Goal: Entertainment & Leisure: Consume media (video, audio)

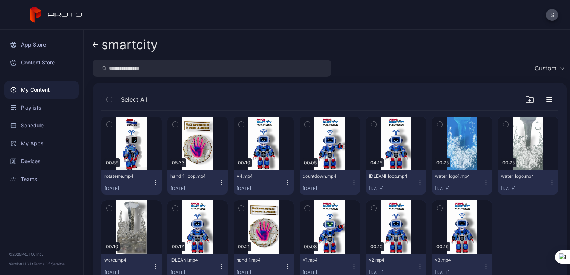
click at [365, 60] on div "Custom" at bounding box center [329, 68] width 474 height 17
click at [417, 185] on icon "button" at bounding box center [420, 183] width 6 height 6
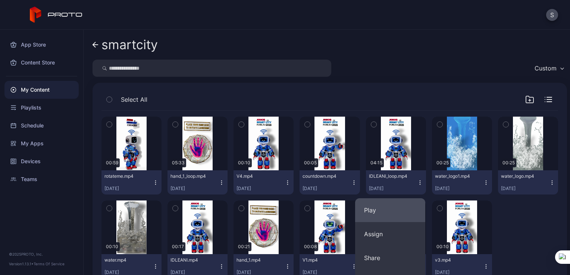
click at [398, 205] on button "Play" at bounding box center [390, 210] width 70 height 24
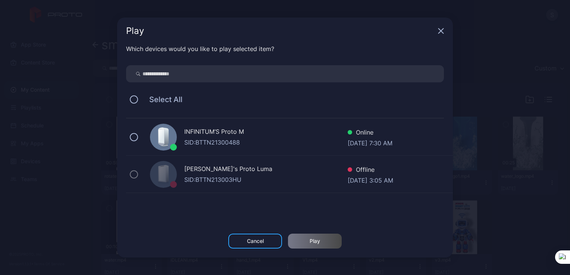
click at [130, 141] on div "INFINITUM’S Proto M SID: BTTN21300488 Online [DATE] 7:30 AM" at bounding box center [289, 137] width 327 height 37
click at [312, 239] on div "Play" at bounding box center [315, 241] width 10 height 6
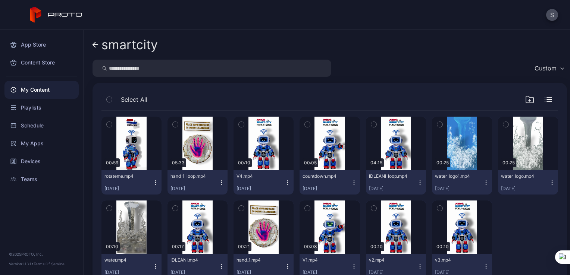
click at [220, 185] on icon "button" at bounding box center [222, 183] width 6 height 6
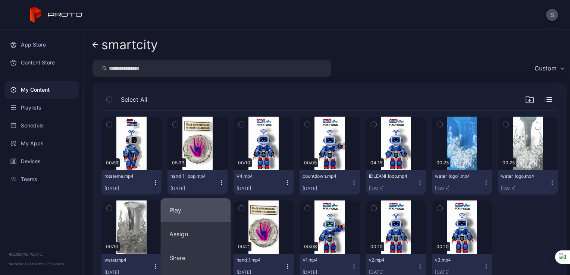
click at [215, 205] on button "Play" at bounding box center [195, 210] width 70 height 24
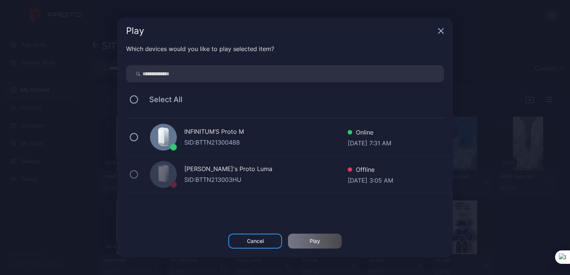
click at [132, 145] on div "INFINITUM’S Proto M SID: BTTN21300488 Online [DATE] 7:31 AM" at bounding box center [289, 137] width 327 height 37
click at [314, 245] on div "Play" at bounding box center [315, 241] width 54 height 15
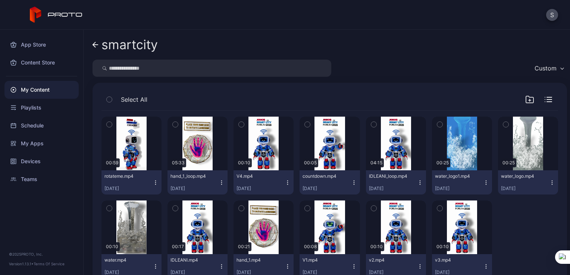
click at [219, 184] on icon "button" at bounding box center [222, 183] width 6 height 6
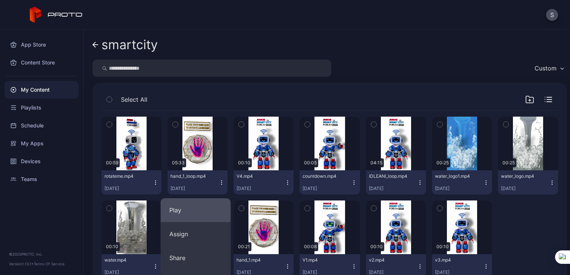
click at [208, 210] on button "Play" at bounding box center [195, 210] width 70 height 24
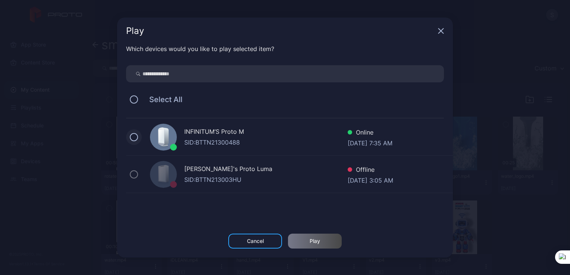
click at [131, 136] on button at bounding box center [134, 137] width 8 height 8
click at [327, 245] on div "Play" at bounding box center [315, 241] width 54 height 15
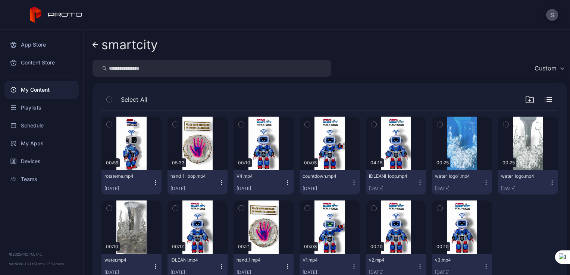
click at [285, 183] on icon "button" at bounding box center [288, 183] width 6 height 6
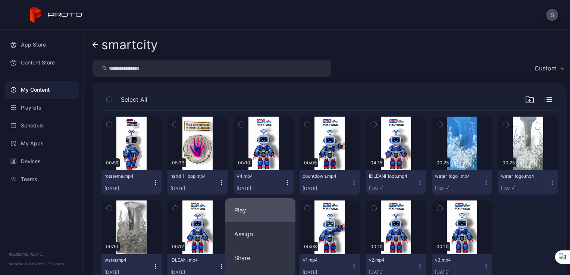
click at [265, 211] on button "Play" at bounding box center [260, 210] width 70 height 24
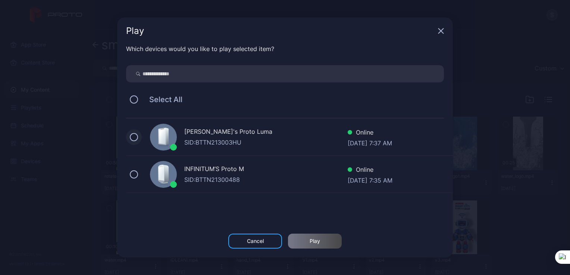
click at [134, 135] on button at bounding box center [134, 137] width 8 height 8
click at [134, 175] on button at bounding box center [134, 174] width 8 height 8
click at [130, 139] on icon at bounding box center [134, 137] width 8 height 8
click at [323, 242] on div "Play" at bounding box center [315, 241] width 54 height 15
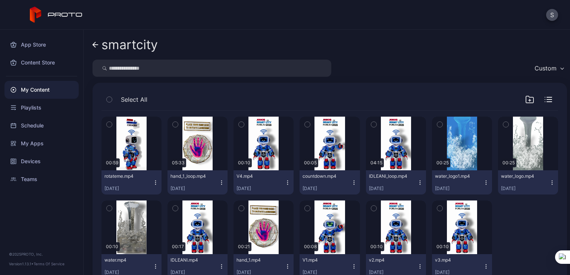
click at [417, 184] on icon "button" at bounding box center [420, 183] width 6 height 6
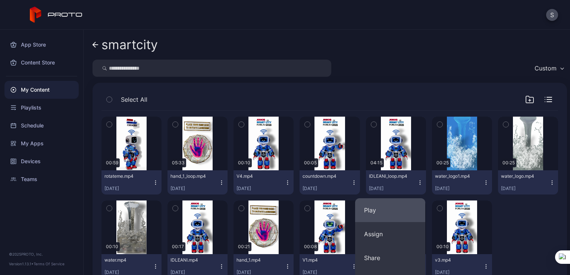
click at [360, 204] on button "Play" at bounding box center [390, 210] width 70 height 24
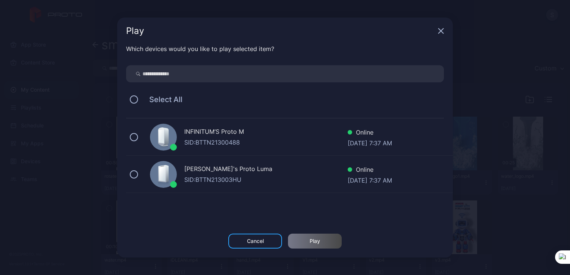
drag, startPoint x: 138, startPoint y: 175, endPoint x: 192, endPoint y: 195, distance: 58.5
click at [140, 176] on div "KEN's Proto [PERSON_NAME]: BTTN213003HU Online [DATE] 7:37 AM" at bounding box center [289, 174] width 327 height 37
click at [131, 143] on div "INFINITUM’S Proto M SID: BTTN21300488 Online [DATE] 7:37 AM" at bounding box center [289, 137] width 327 height 37
drag, startPoint x: 136, startPoint y: 173, endPoint x: 149, endPoint y: 180, distance: 14.5
click at [149, 180] on div "KEN's Proto [PERSON_NAME]: BTTN213003HU Online [DATE] 7:37 AM" at bounding box center [289, 174] width 327 height 37
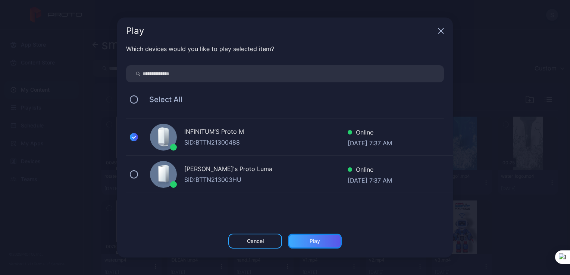
click at [321, 240] on div "Play" at bounding box center [315, 241] width 54 height 15
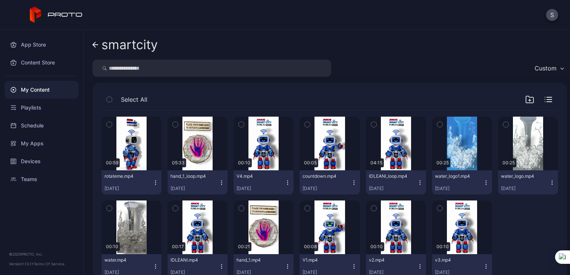
click at [348, 186] on button "countdown.mp4 [DATE]" at bounding box center [329, 182] width 60 height 24
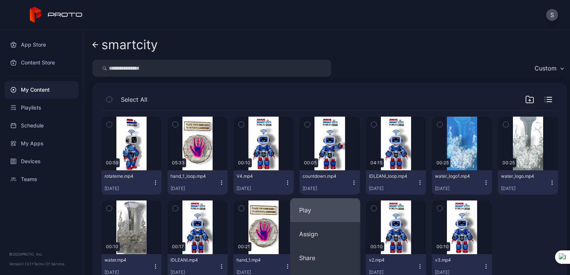
click at [308, 214] on button "Play" at bounding box center [325, 210] width 70 height 24
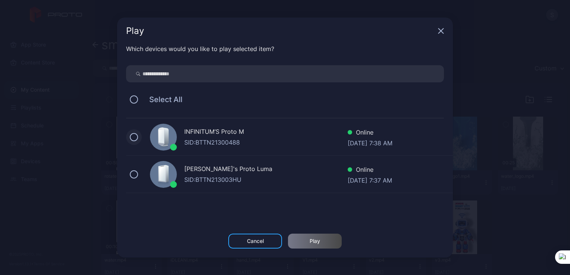
click at [136, 138] on button at bounding box center [134, 137] width 8 height 8
click at [336, 244] on div "Play" at bounding box center [315, 241] width 54 height 15
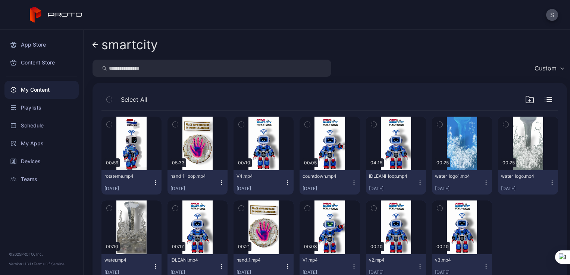
click at [222, 183] on icon "button" at bounding box center [222, 182] width 0 height 0
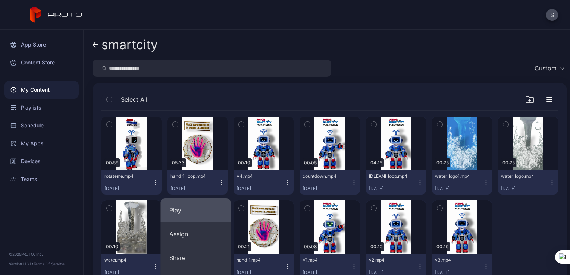
click at [192, 208] on button "Play" at bounding box center [195, 210] width 70 height 24
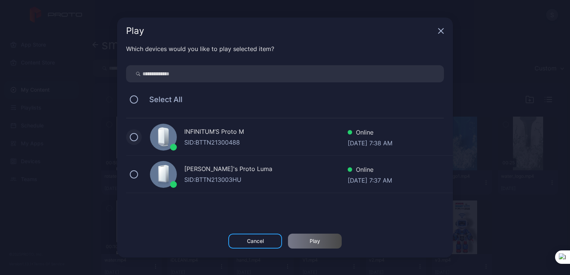
click at [133, 139] on button at bounding box center [134, 137] width 8 height 8
click at [307, 248] on div "Play" at bounding box center [315, 241] width 54 height 15
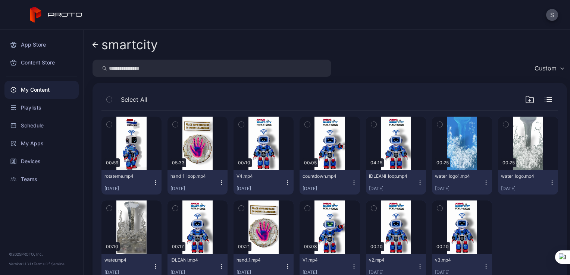
click at [219, 184] on icon "button" at bounding box center [222, 183] width 6 height 6
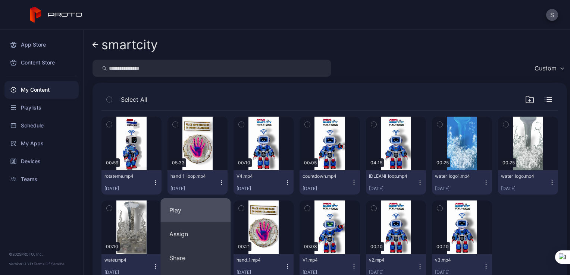
click at [198, 217] on button "Play" at bounding box center [195, 210] width 70 height 24
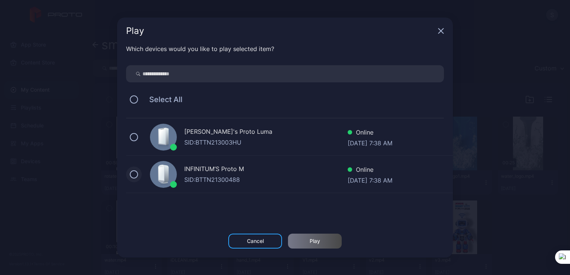
drag, startPoint x: 130, startPoint y: 138, endPoint x: 131, endPoint y: 171, distance: 33.2
click at [131, 156] on div "KEN's Proto [PERSON_NAME]: BTTN213003HU Online [DATE] 7:38 AM INFINITUM’S Proto…" at bounding box center [289, 156] width 327 height 75
drag, startPoint x: 131, startPoint y: 171, endPoint x: 132, endPoint y: 162, distance: 9.4
click at [132, 162] on div "INFINITUM’S Proto M SID: BTTN21300488 Online [DATE] 7:38 AM" at bounding box center [289, 174] width 327 height 37
drag, startPoint x: 133, startPoint y: 135, endPoint x: 209, endPoint y: 214, distance: 109.5
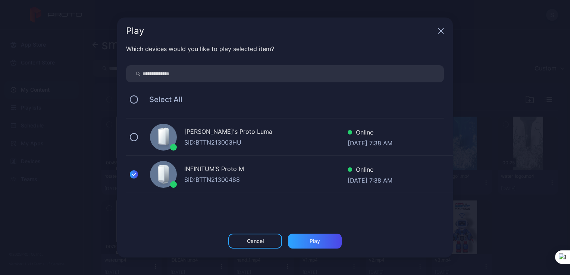
click at [134, 138] on button at bounding box center [134, 137] width 8 height 8
click at [296, 245] on div "Play" at bounding box center [315, 241] width 54 height 15
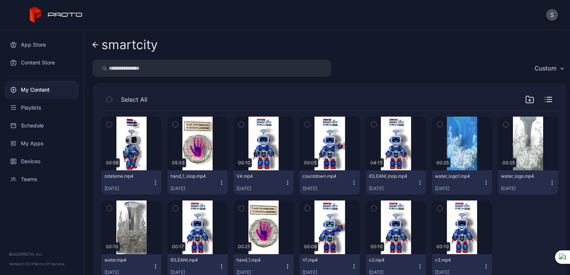
click at [285, 184] on icon "button" at bounding box center [288, 183] width 6 height 6
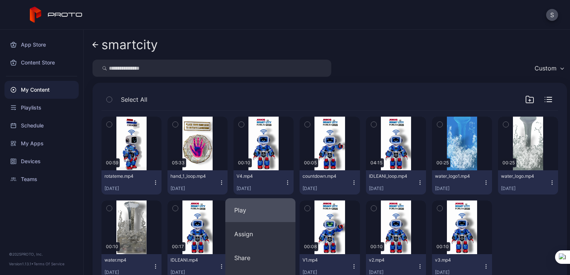
click at [254, 214] on button "Play" at bounding box center [260, 210] width 70 height 24
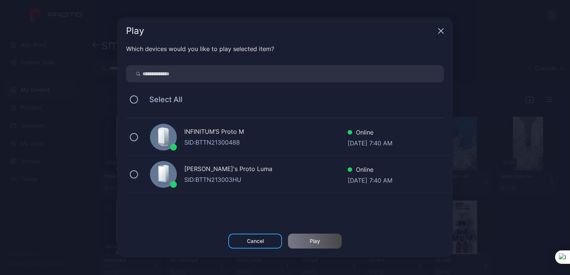
drag, startPoint x: 133, startPoint y: 138, endPoint x: 128, endPoint y: 164, distance: 26.9
click at [132, 144] on div "INFINITUM’S Proto M SID: BTTN21300488 Online [DATE] 7:40 AM" at bounding box center [289, 137] width 327 height 37
click at [133, 183] on div "KEN's Proto [PERSON_NAME]: BTTN213003HU Online [DATE] 7:40 AM" at bounding box center [289, 174] width 327 height 37
click at [323, 246] on div "Play" at bounding box center [315, 241] width 54 height 15
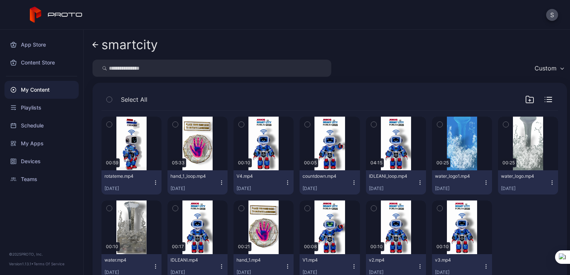
drag, startPoint x: 413, startPoint y: 182, endPoint x: 389, endPoint y: 187, distance: 24.5
click at [417, 182] on icon "button" at bounding box center [420, 183] width 6 height 6
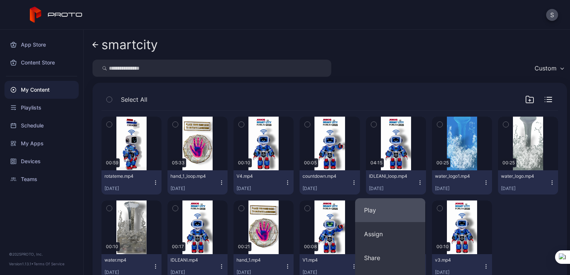
click at [388, 201] on button "Play" at bounding box center [390, 210] width 70 height 24
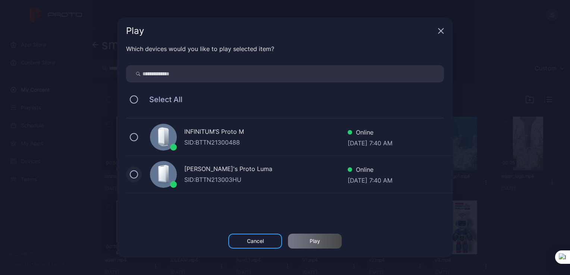
drag, startPoint x: 135, startPoint y: 138, endPoint x: 132, endPoint y: 176, distance: 37.8
click at [134, 140] on button at bounding box center [134, 137] width 8 height 8
click at [132, 178] on div "KEN's Proto [PERSON_NAME]: BTTN213003HU Online [DATE] 7:40 AM" at bounding box center [289, 174] width 327 height 37
click at [321, 239] on div "Play" at bounding box center [315, 241] width 54 height 15
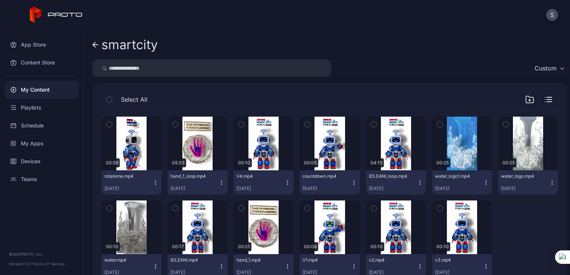
click at [343, 180] on div "countdown.mp4 [DATE]" at bounding box center [326, 182] width 48 height 18
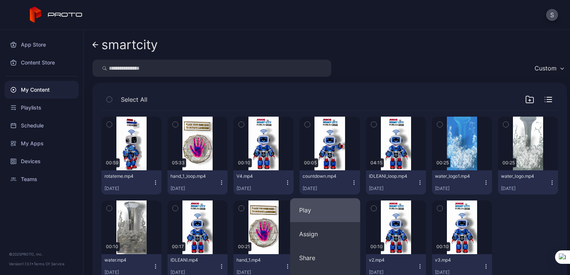
click at [309, 209] on button "Play" at bounding box center [325, 210] width 70 height 24
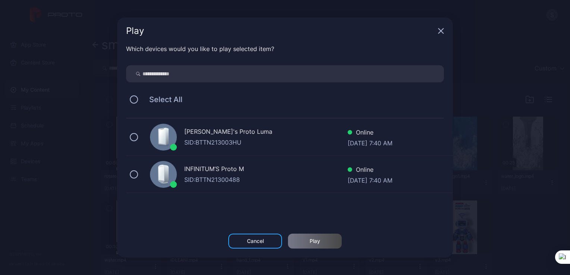
click at [136, 141] on div "KEN's Proto [PERSON_NAME]: BTTN213003HU Online [DATE] 7:40 AM" at bounding box center [289, 137] width 327 height 37
click at [135, 166] on div "INFINITUM’S Proto M SID: BTTN21300488 Online [DATE] 7:40 AM" at bounding box center [289, 174] width 327 height 37
click at [331, 239] on div "Play" at bounding box center [315, 241] width 54 height 15
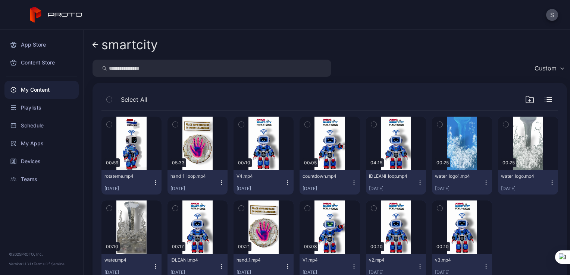
click at [417, 184] on icon "button" at bounding box center [420, 183] width 6 height 6
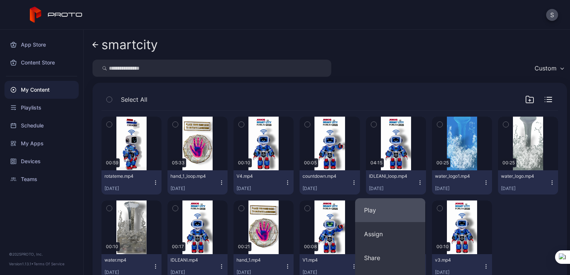
click at [369, 210] on button "Play" at bounding box center [390, 210] width 70 height 24
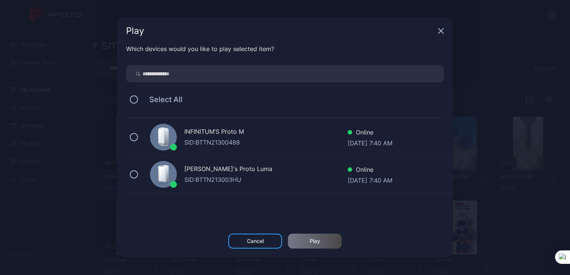
drag, startPoint x: 144, startPoint y: 142, endPoint x: 140, endPoint y: 162, distance: 20.1
click at [142, 144] on div "INFINITUM’S Proto M SID: BTTN21300488 Online [DATE] 7:40 AM" at bounding box center [289, 137] width 327 height 37
drag, startPoint x: 139, startPoint y: 173, endPoint x: 155, endPoint y: 186, distance: 20.6
click at [139, 173] on div "KEN's Proto [PERSON_NAME]: BTTN213003HU Online [DATE] 7:40 AM" at bounding box center [289, 174] width 327 height 37
click at [317, 241] on div "Play" at bounding box center [315, 241] width 10 height 6
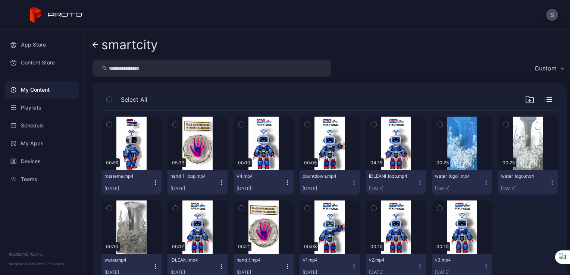
click at [400, 55] on div "smartcity Custom Select All Preview 00:59 rotateme.mp4 [DATE] Preview 05:33 han…" at bounding box center [327, 152] width 486 height 245
click at [219, 183] on icon "button" at bounding box center [222, 183] width 6 height 6
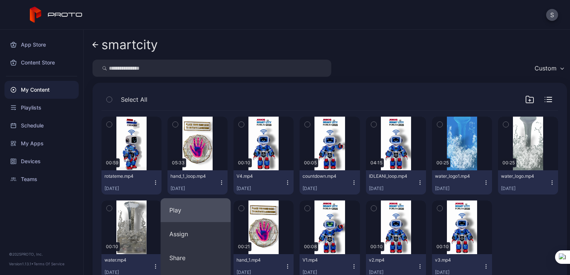
click at [215, 204] on button "Play" at bounding box center [195, 210] width 70 height 24
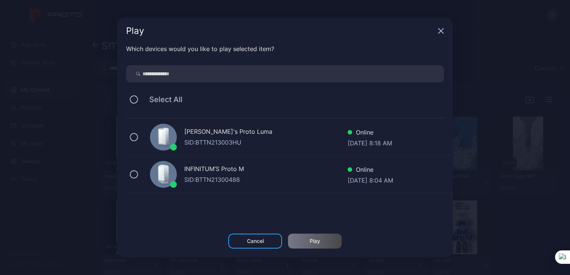
click at [128, 175] on div "INFINITUM’S Proto M SID: BTTN21300488 Online [DATE] 8:04 AM" at bounding box center [289, 174] width 327 height 37
click at [313, 246] on div "Play" at bounding box center [315, 241] width 54 height 15
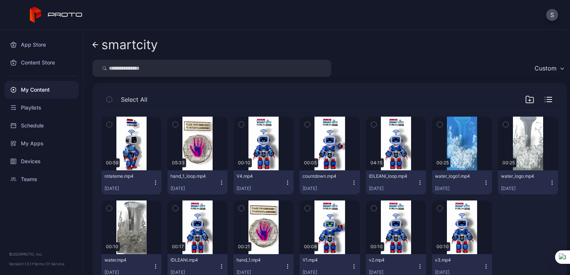
click at [285, 181] on icon "button" at bounding box center [288, 183] width 6 height 6
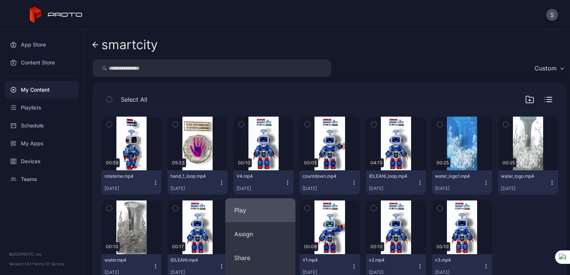
click at [260, 202] on button "Play" at bounding box center [260, 210] width 70 height 24
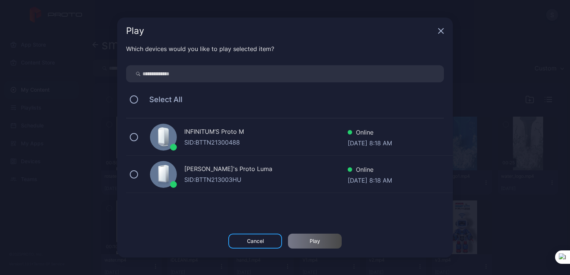
click at [129, 137] on div "INFINITUM’S Proto M SID: BTTN21300488 Online [DATE] 8:18 AM" at bounding box center [289, 137] width 327 height 37
click at [308, 247] on div "Play" at bounding box center [315, 241] width 54 height 15
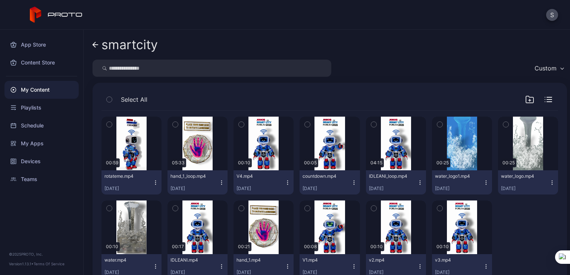
click at [417, 185] on icon "button" at bounding box center [420, 183] width 6 height 6
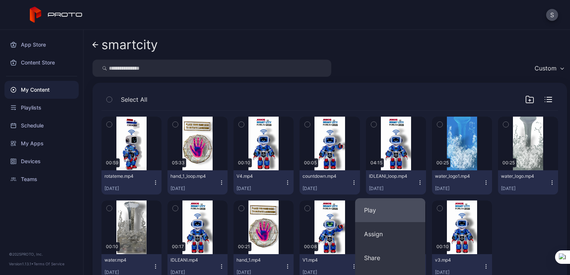
click at [373, 204] on button "Play" at bounding box center [390, 210] width 70 height 24
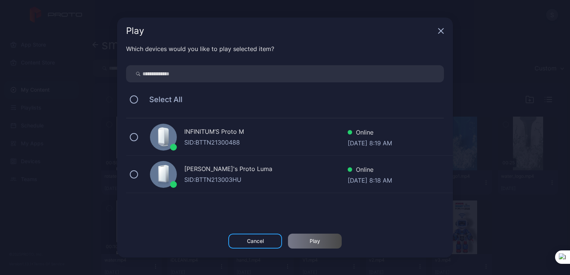
click at [136, 141] on div "INFINITUM’S Proto M SID: BTTN21300488 Online [DATE] 8:19 AM" at bounding box center [289, 137] width 327 height 37
drag, startPoint x: 307, startPoint y: 235, endPoint x: 311, endPoint y: 239, distance: 5.6
click at [308, 235] on div "Play" at bounding box center [315, 241] width 54 height 15
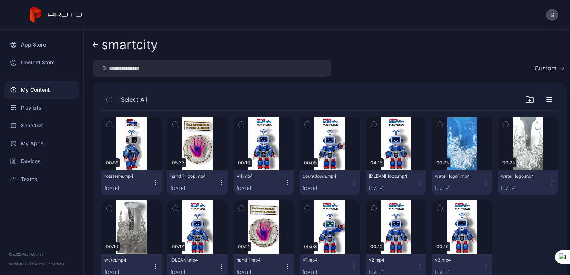
click at [351, 180] on icon "button" at bounding box center [354, 183] width 6 height 6
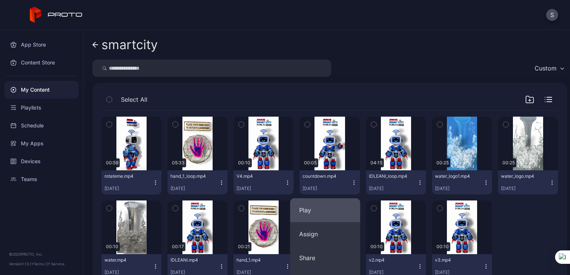
click at [305, 208] on button "Play" at bounding box center [325, 210] width 70 height 24
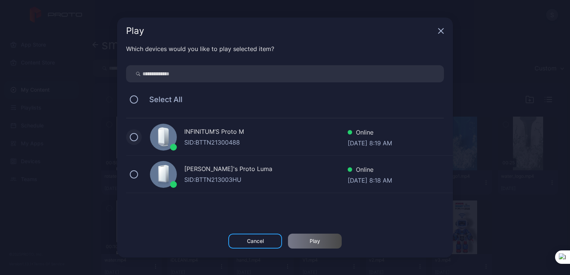
click at [136, 134] on button at bounding box center [134, 137] width 8 height 8
click at [315, 238] on div "Play" at bounding box center [315, 241] width 10 height 6
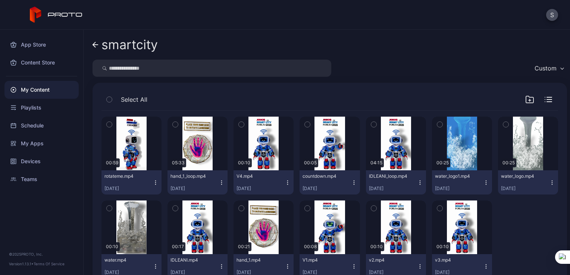
click at [219, 185] on icon "button" at bounding box center [222, 183] width 6 height 6
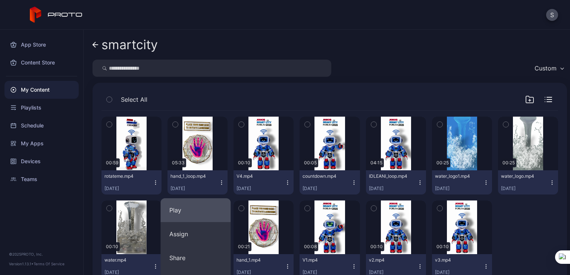
click at [210, 206] on button "Play" at bounding box center [195, 210] width 70 height 24
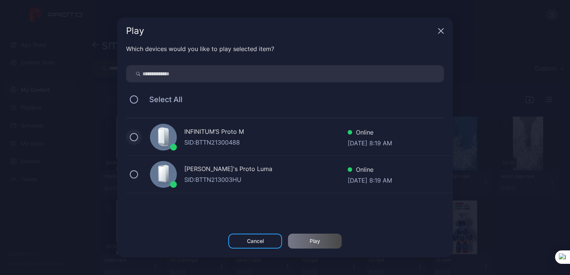
click at [130, 137] on button at bounding box center [134, 137] width 8 height 8
click at [307, 243] on div "Play" at bounding box center [315, 241] width 54 height 15
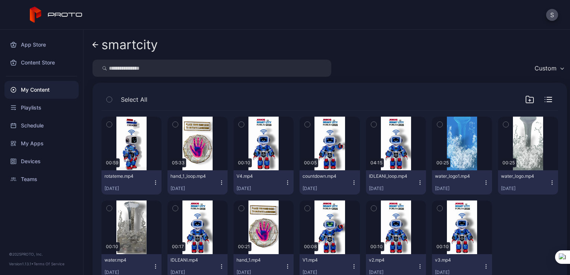
click at [219, 183] on icon "button" at bounding box center [222, 183] width 6 height 6
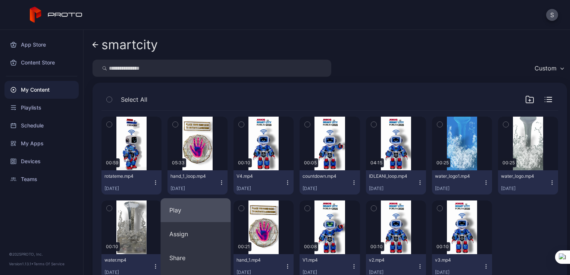
click at [208, 205] on button "Play" at bounding box center [195, 210] width 70 height 24
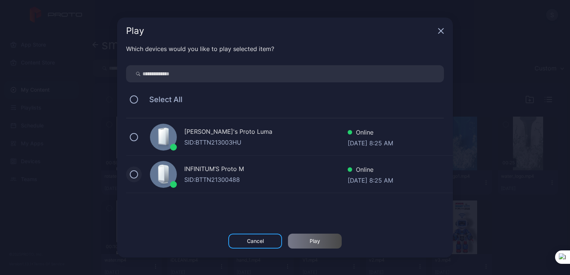
click at [133, 176] on button at bounding box center [134, 174] width 8 height 8
click at [296, 248] on div "Play" at bounding box center [315, 241] width 54 height 15
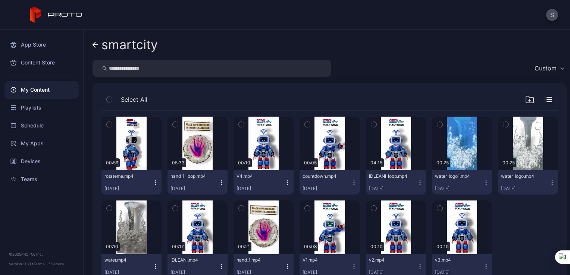
click at [285, 183] on icon "button" at bounding box center [288, 183] width 6 height 6
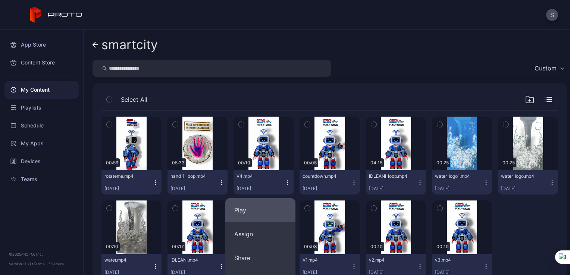
click at [270, 207] on button "Play" at bounding box center [260, 210] width 70 height 24
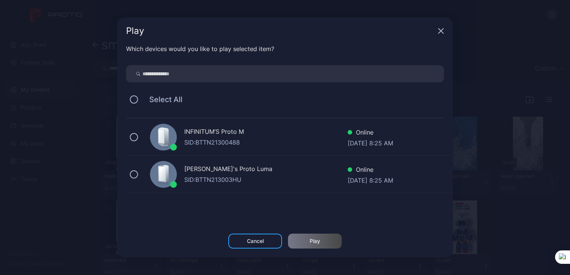
drag, startPoint x: 136, startPoint y: 140, endPoint x: 261, endPoint y: 225, distance: 151.6
click at [136, 140] on button at bounding box center [134, 137] width 8 height 8
click at [318, 242] on div "Play" at bounding box center [315, 241] width 10 height 6
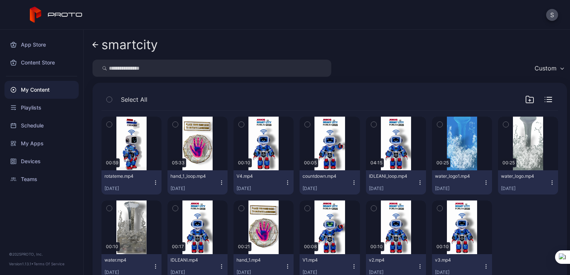
click at [417, 185] on icon "button" at bounding box center [420, 183] width 6 height 6
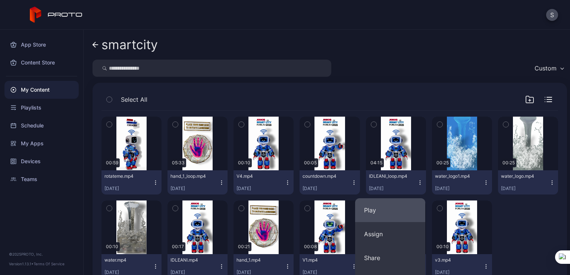
click at [382, 205] on button "Play" at bounding box center [390, 210] width 70 height 24
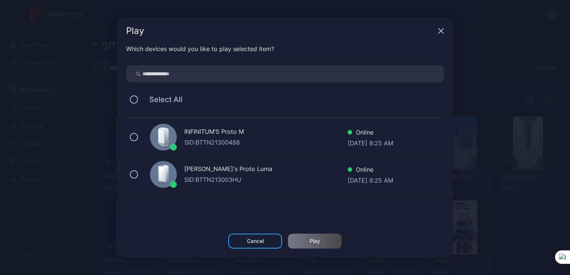
drag, startPoint x: 134, startPoint y: 139, endPoint x: 215, endPoint y: 190, distance: 95.2
click at [134, 139] on button at bounding box center [134, 137] width 8 height 8
click at [317, 239] on div "Play" at bounding box center [315, 241] width 10 height 6
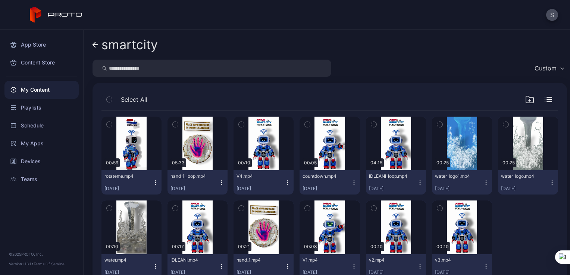
click at [222, 184] on icon "button" at bounding box center [222, 184] width 0 height 0
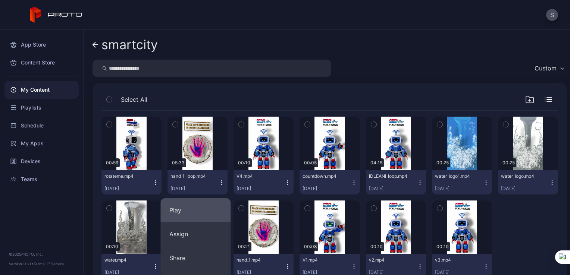
click at [211, 211] on button "Play" at bounding box center [195, 210] width 70 height 24
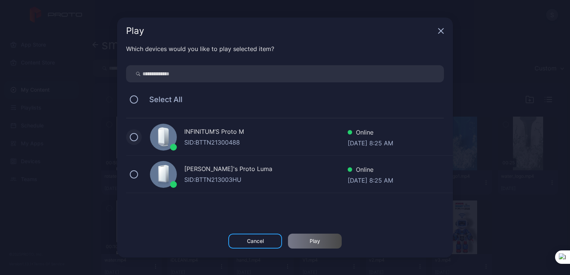
click at [133, 136] on button at bounding box center [134, 137] width 8 height 8
click at [305, 244] on div "Play" at bounding box center [315, 241] width 54 height 15
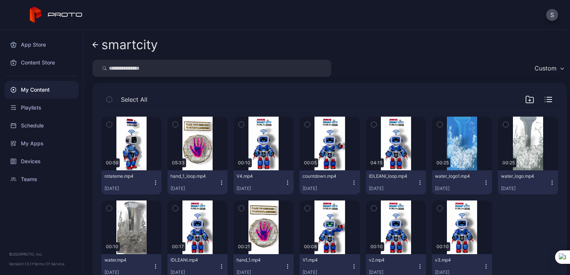
click at [285, 185] on icon "button" at bounding box center [288, 183] width 6 height 6
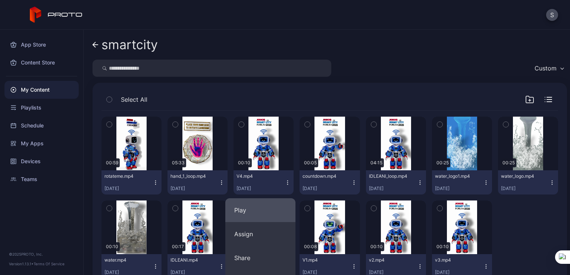
click at [266, 207] on button "Play" at bounding box center [260, 210] width 70 height 24
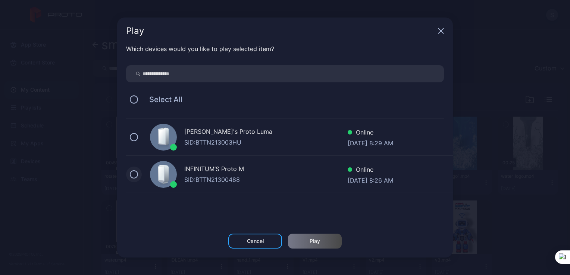
click at [132, 172] on button at bounding box center [134, 174] width 8 height 8
click at [303, 242] on div "Play" at bounding box center [315, 241] width 54 height 15
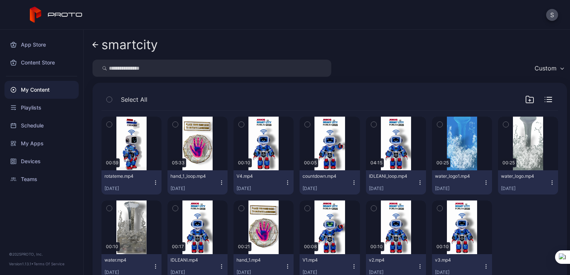
click at [351, 185] on icon "button" at bounding box center [354, 183] width 6 height 6
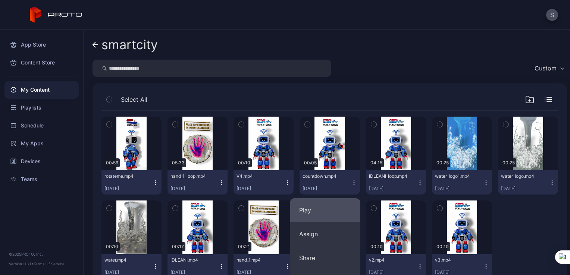
click at [318, 207] on button "Play" at bounding box center [325, 210] width 70 height 24
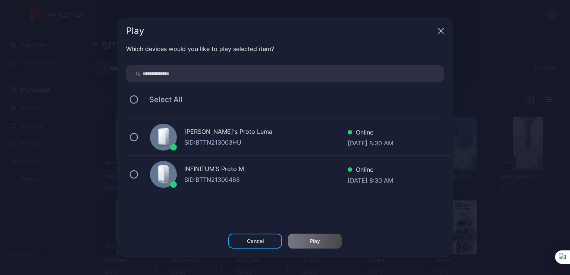
drag, startPoint x: 128, startPoint y: 170, endPoint x: 155, endPoint y: 192, distance: 34.2
click at [128, 173] on div "INFINITUM’S Proto M SID: BTTN21300488 Online [DATE] 8:30 AM" at bounding box center [289, 174] width 327 height 37
click at [320, 239] on div "Play" at bounding box center [315, 241] width 54 height 15
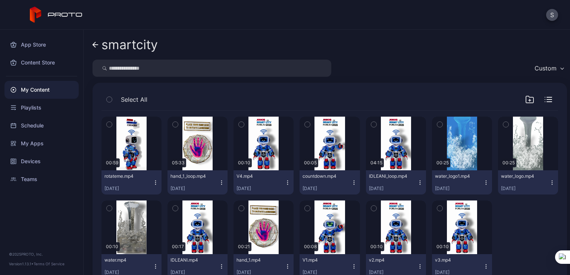
click at [417, 183] on icon "button" at bounding box center [420, 183] width 6 height 6
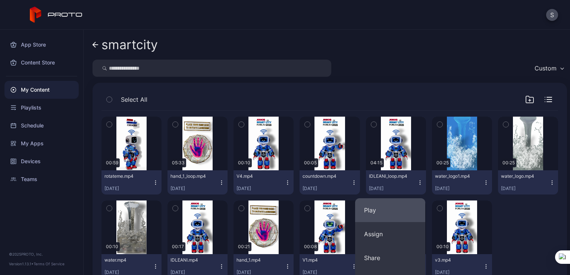
click at [368, 208] on button "Play" at bounding box center [390, 210] width 70 height 24
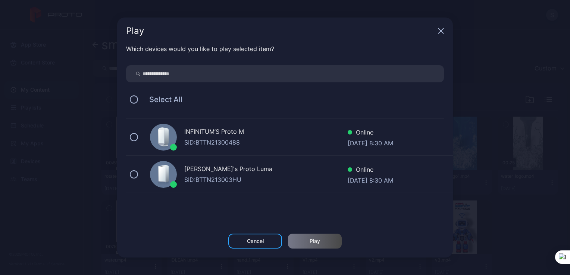
click at [138, 144] on div "INFINITUM’S Proto M SID: BTTN21300488 Online [DATE] 8:30 AM" at bounding box center [289, 137] width 327 height 37
click at [313, 242] on div "Play" at bounding box center [315, 241] width 10 height 6
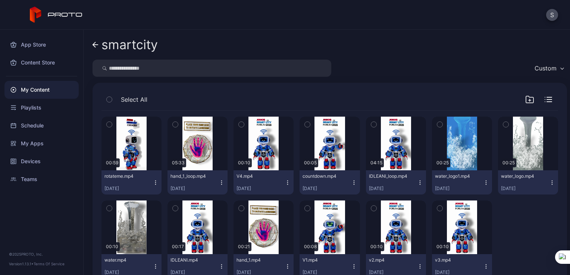
click at [219, 180] on icon "button" at bounding box center [222, 183] width 6 height 6
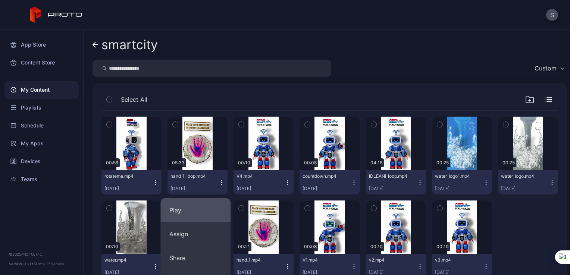
click at [206, 202] on button "Play" at bounding box center [195, 210] width 70 height 24
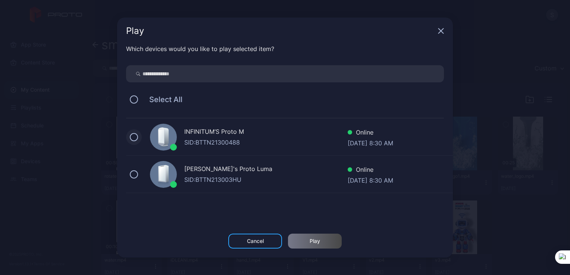
click at [134, 139] on button at bounding box center [134, 137] width 8 height 8
click at [296, 245] on div "Play" at bounding box center [315, 241] width 54 height 15
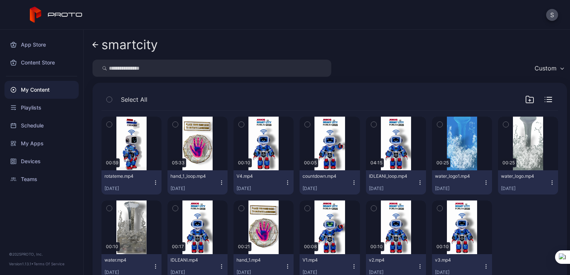
click at [285, 180] on icon "button" at bounding box center [288, 183] width 6 height 6
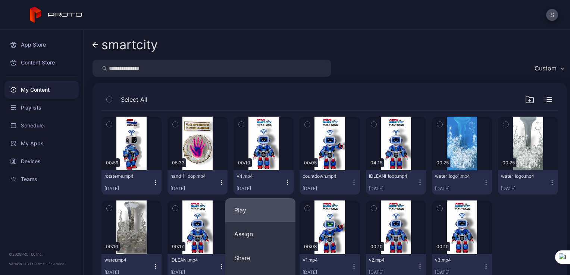
click at [245, 208] on button "Play" at bounding box center [260, 210] width 70 height 24
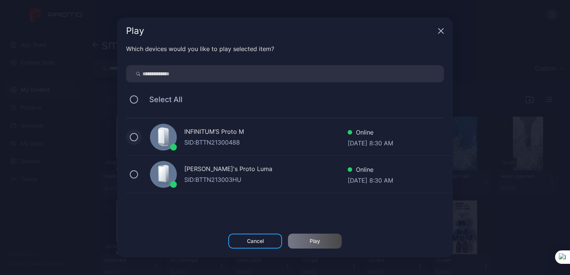
click at [137, 138] on button at bounding box center [134, 137] width 8 height 8
click at [304, 240] on div "Play" at bounding box center [315, 241] width 54 height 15
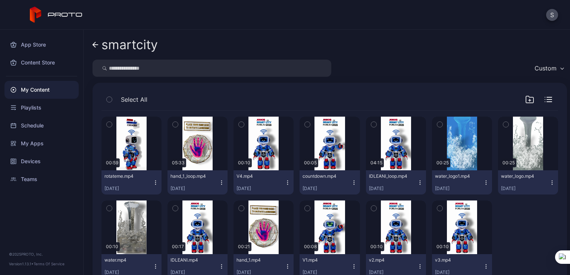
click at [351, 182] on icon "button" at bounding box center [354, 183] width 6 height 6
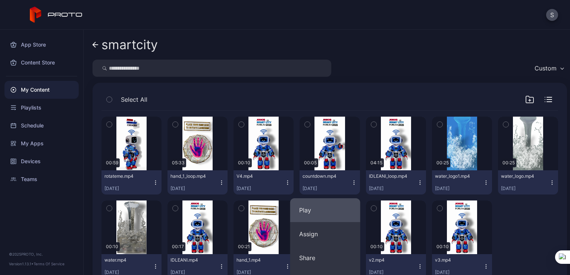
click at [316, 202] on button "Play" at bounding box center [325, 210] width 70 height 24
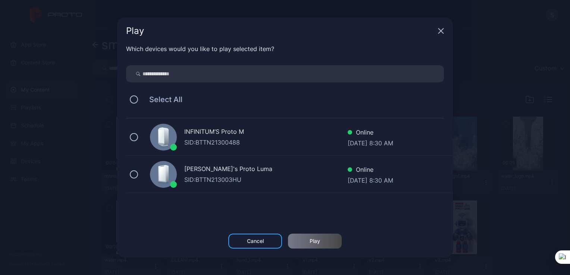
drag, startPoint x: 128, startPoint y: 139, endPoint x: 156, endPoint y: 159, distance: 33.9
click at [128, 139] on div "INFINITUM’S Proto M SID: BTTN21300488 Online [DATE] 8:30 AM" at bounding box center [289, 137] width 327 height 37
click at [303, 244] on div "Play" at bounding box center [315, 241] width 54 height 15
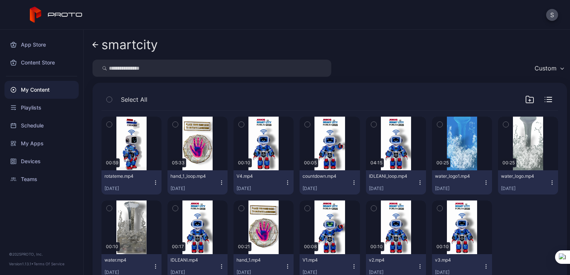
drag, startPoint x: 416, startPoint y: 187, endPoint x: 395, endPoint y: 188, distance: 20.9
click at [415, 187] on button "IDLEANI_loop.mp4 [DATE]" at bounding box center [396, 182] width 60 height 24
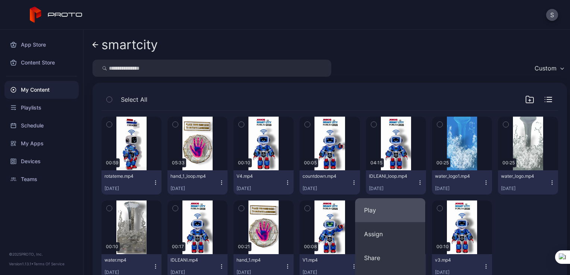
click at [379, 207] on button "Play" at bounding box center [390, 210] width 70 height 24
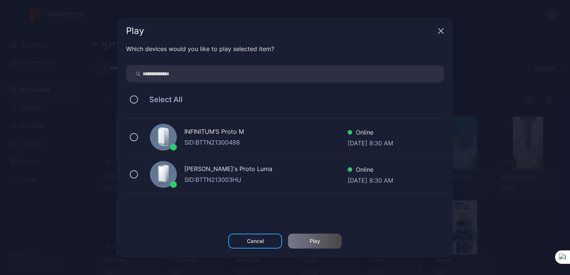
drag, startPoint x: 135, startPoint y: 135, endPoint x: 164, endPoint y: 162, distance: 39.3
click at [138, 143] on div "INFINITUM’S Proto M SID: BTTN21300488 Online [DATE] 8:30 AM" at bounding box center [289, 137] width 327 height 37
click at [323, 244] on div "Play" at bounding box center [315, 241] width 54 height 15
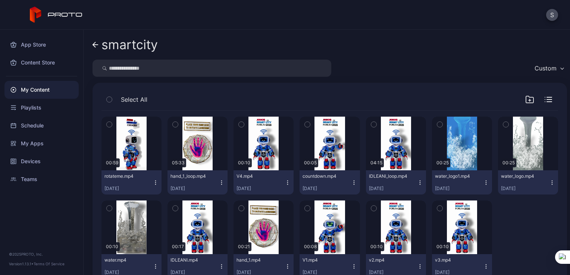
click at [417, 183] on icon "button" at bounding box center [420, 183] width 6 height 6
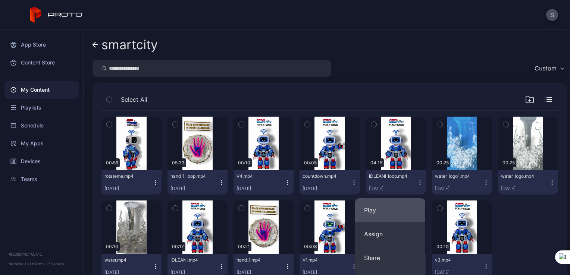
click at [380, 205] on button "Play" at bounding box center [390, 210] width 70 height 24
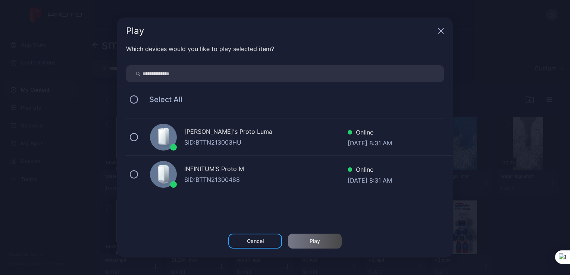
click at [138, 179] on div "INFINITUM’S Proto M SID: BTTN21300488 Online [DATE] 8:31 AM" at bounding box center [289, 174] width 327 height 37
click at [317, 244] on div "Play" at bounding box center [315, 241] width 10 height 6
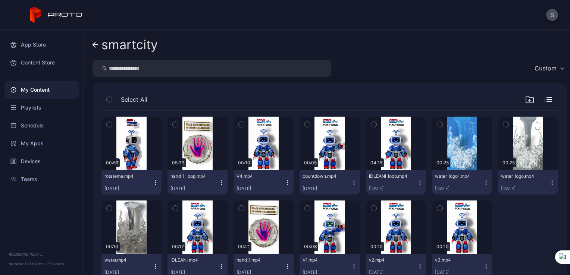
click at [219, 183] on icon "button" at bounding box center [222, 183] width 6 height 6
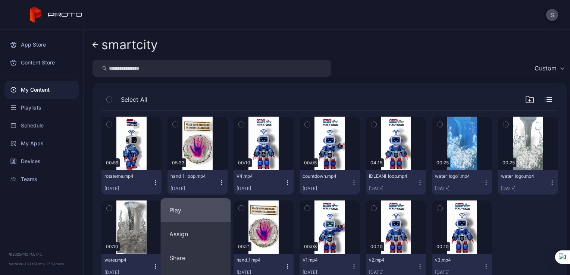
click at [205, 207] on button "Play" at bounding box center [195, 210] width 70 height 24
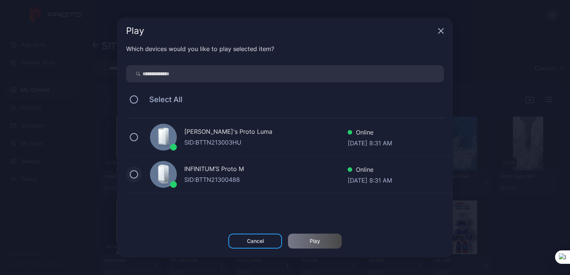
click at [133, 173] on button at bounding box center [134, 174] width 8 height 8
click at [302, 244] on div "Play" at bounding box center [315, 241] width 54 height 15
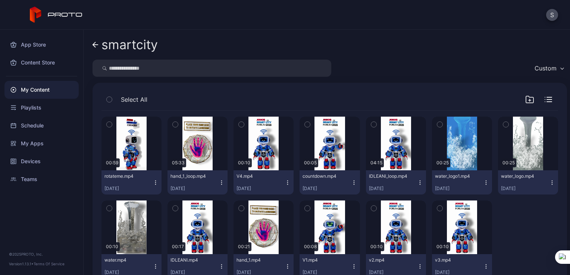
click at [288, 184] on icon "button" at bounding box center [288, 184] width 0 height 0
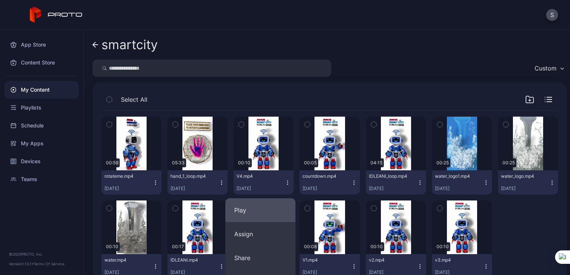
click at [263, 214] on button "Play" at bounding box center [260, 210] width 70 height 24
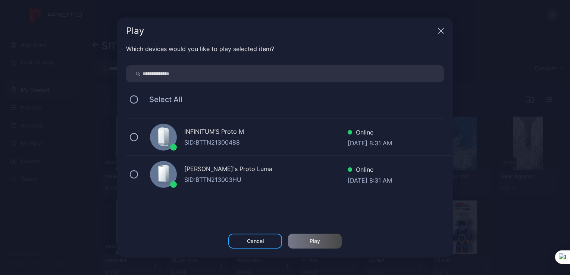
click at [130, 139] on div "INFINITUM’S Proto M SID: BTTN21300488 Online [DATE] 8:31 AM" at bounding box center [289, 137] width 327 height 37
click at [305, 238] on div "Play" at bounding box center [315, 241] width 54 height 15
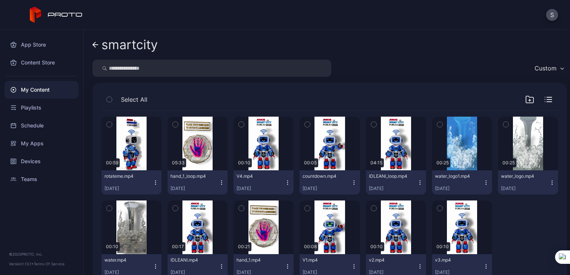
click at [351, 183] on icon "button" at bounding box center [354, 183] width 6 height 6
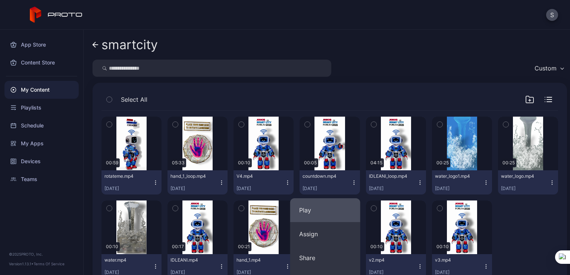
click at [317, 208] on button "Play" at bounding box center [325, 210] width 70 height 24
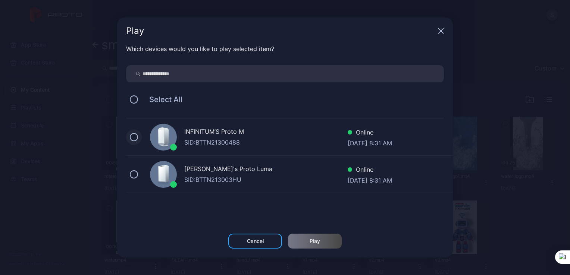
click at [135, 140] on button at bounding box center [134, 137] width 8 height 8
click at [318, 242] on div "Play" at bounding box center [315, 241] width 10 height 6
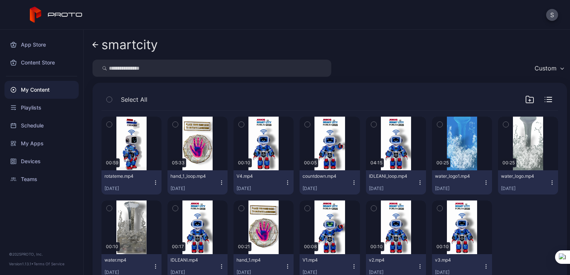
click at [416, 178] on button "IDLEANI_loop.mp4 [DATE]" at bounding box center [396, 182] width 60 height 24
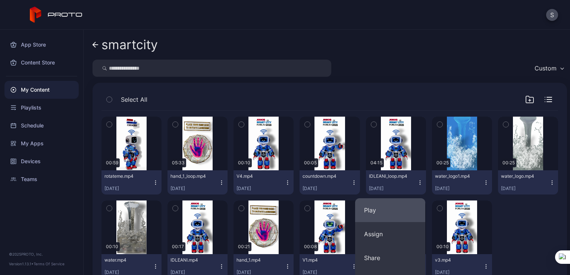
click at [370, 207] on button "Play" at bounding box center [390, 210] width 70 height 24
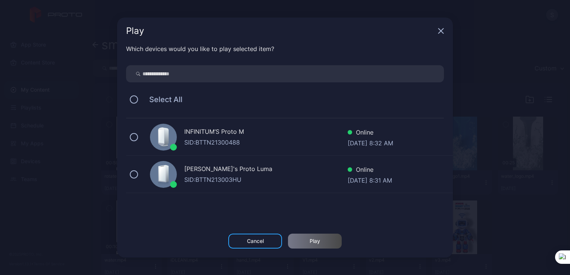
click at [137, 139] on div "INFINITUM’S Proto M SID: BTTN21300488 Online [DATE] 8:32 AM" at bounding box center [289, 137] width 327 height 37
click at [335, 244] on div "Play" at bounding box center [315, 241] width 54 height 15
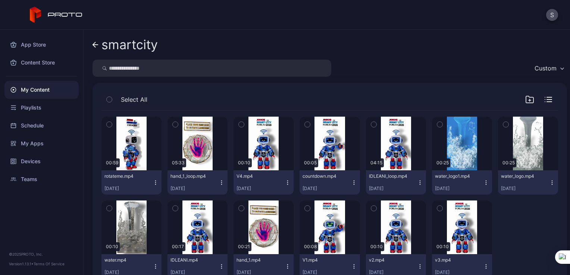
click at [153, 185] on icon "button" at bounding box center [156, 183] width 6 height 6
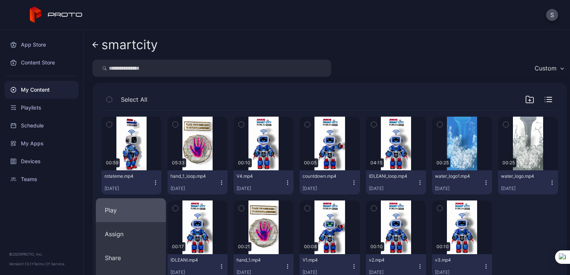
click at [155, 212] on button "Play" at bounding box center [131, 210] width 70 height 24
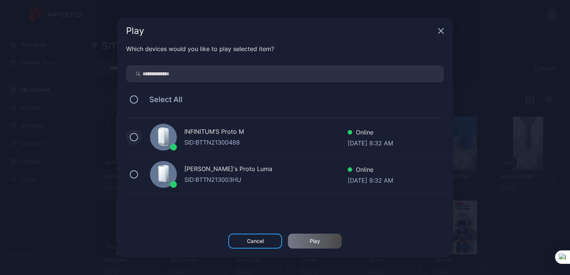
click at [135, 135] on button at bounding box center [134, 137] width 8 height 8
click at [302, 240] on div "Play" at bounding box center [315, 241] width 54 height 15
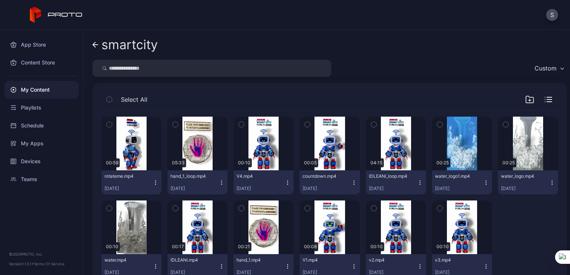
click at [219, 183] on icon "button" at bounding box center [222, 183] width 6 height 6
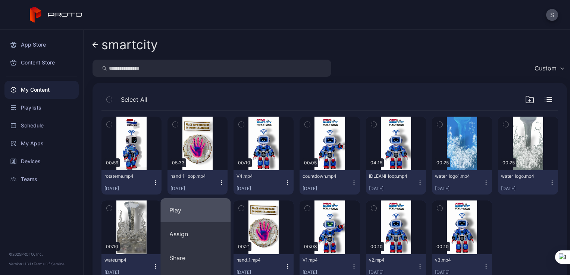
click at [203, 211] on button "Play" at bounding box center [195, 210] width 70 height 24
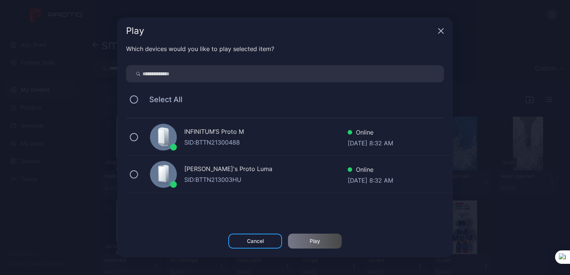
click at [125, 135] on div "Which devices would you like to play selected item? Select All INFINITUM’S Prot…" at bounding box center [285, 138] width 336 height 189
click at [129, 138] on div "INFINITUM’S Proto M SID: BTTN21300488 Online [DATE] 8:32 AM" at bounding box center [289, 137] width 327 height 37
click at [305, 242] on div "Play" at bounding box center [315, 241] width 54 height 15
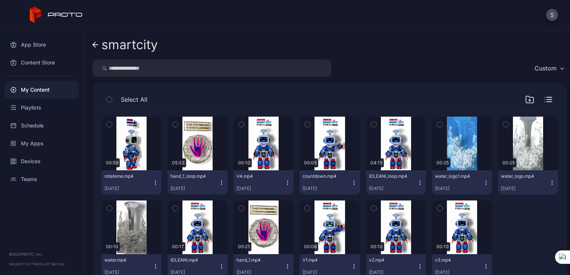
click at [417, 185] on icon "button" at bounding box center [420, 183] width 6 height 6
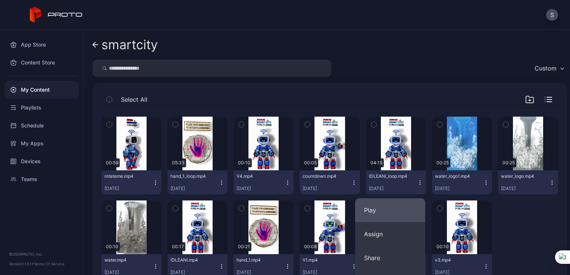
click at [399, 204] on button "Play" at bounding box center [390, 210] width 70 height 24
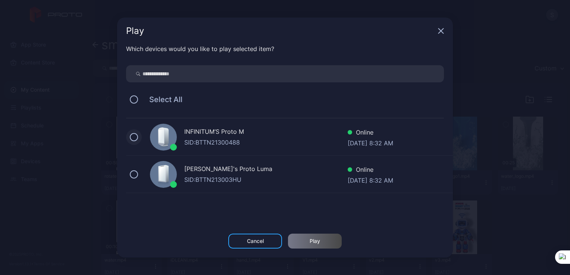
click at [132, 139] on button at bounding box center [134, 137] width 8 height 8
click at [318, 242] on div "Play" at bounding box center [315, 241] width 10 height 6
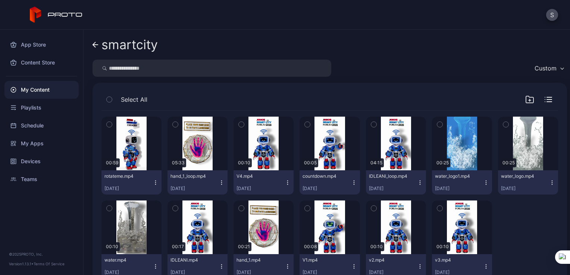
click at [153, 182] on icon "button" at bounding box center [156, 183] width 6 height 6
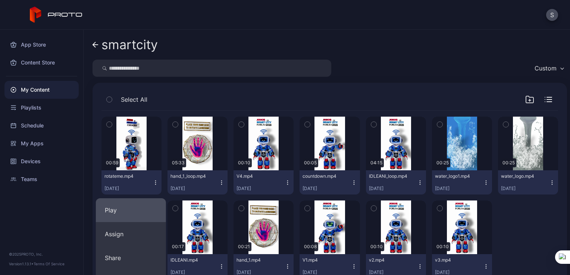
click at [128, 214] on button "Play" at bounding box center [131, 210] width 70 height 24
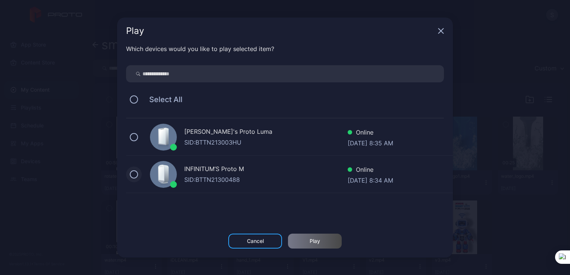
click at [130, 176] on button at bounding box center [134, 174] width 8 height 8
click at [298, 241] on div "Play" at bounding box center [315, 241] width 54 height 15
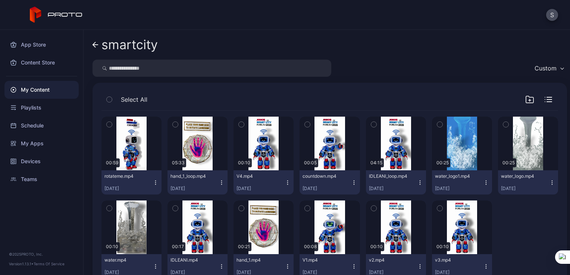
click at [417, 183] on icon "button" at bounding box center [420, 183] width 6 height 6
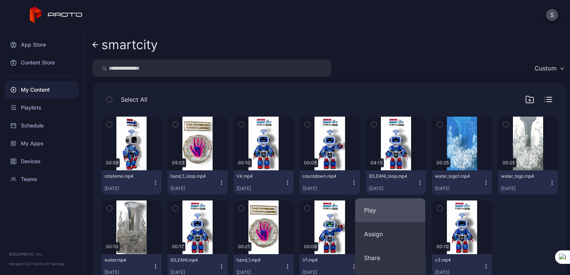
click at [397, 206] on button "Play" at bounding box center [390, 210] width 70 height 24
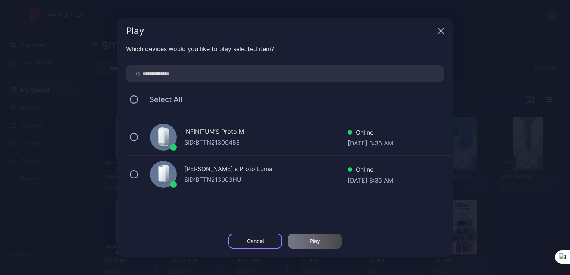
click at [251, 248] on div "Cancel" at bounding box center [255, 241] width 54 height 15
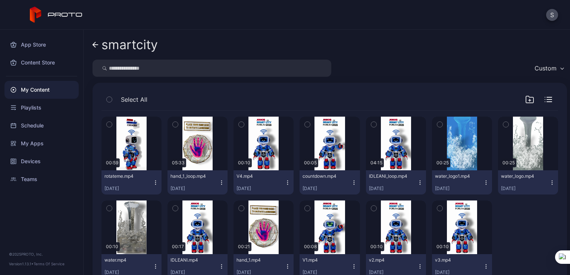
click at [411, 189] on button "IDLEANI_loop.mp4 [DATE]" at bounding box center [396, 182] width 60 height 24
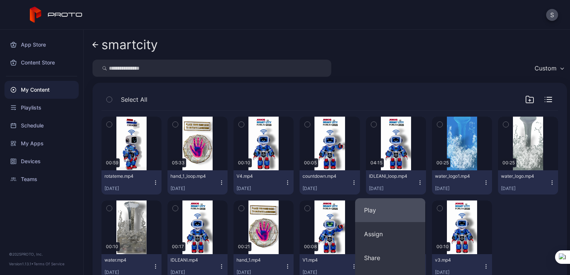
click at [369, 202] on button "Play" at bounding box center [390, 210] width 70 height 24
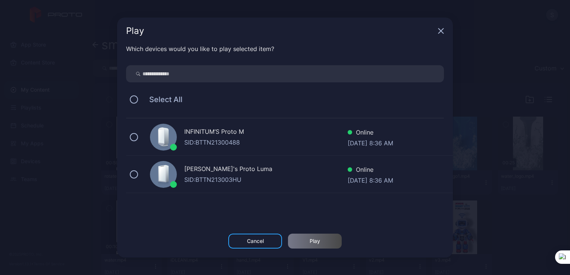
click at [139, 134] on div "INFINITUM’S Proto M SID: BTTN21300488 Online [DATE] 8:36 AM" at bounding box center [289, 137] width 327 height 37
click at [291, 242] on div "Play" at bounding box center [315, 241] width 54 height 15
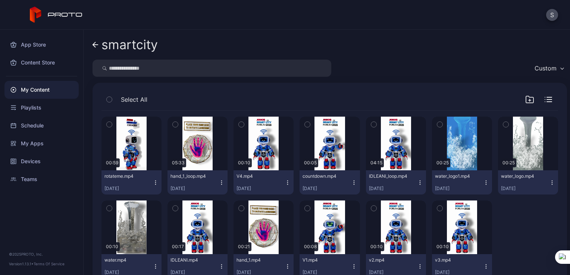
click at [219, 183] on icon "button" at bounding box center [222, 183] width 6 height 6
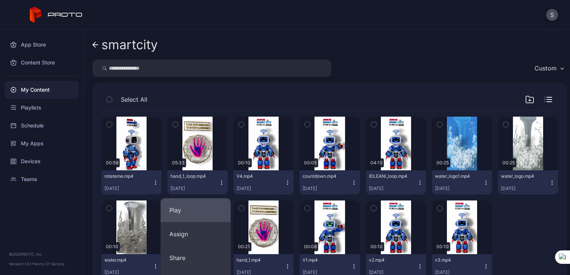
click at [207, 207] on button "Play" at bounding box center [195, 210] width 70 height 24
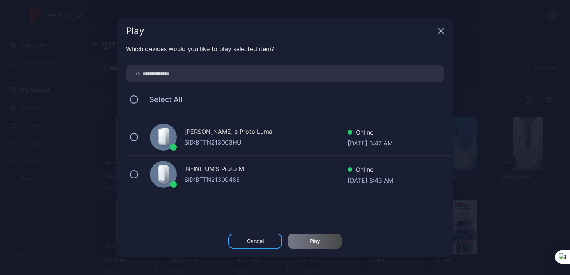
click at [139, 176] on div "INFINITUM’S Proto M SID: BTTN21300488 Online [DATE] 8:45 AM" at bounding box center [289, 174] width 327 height 37
click at [318, 249] on div "Cancel Play" at bounding box center [285, 246] width 336 height 24
click at [315, 246] on div "Play" at bounding box center [315, 241] width 54 height 15
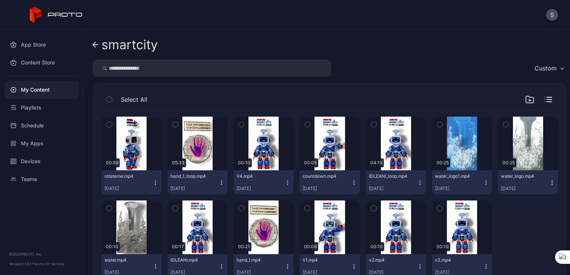
click at [341, 96] on div "Select All" at bounding box center [329, 101] width 456 height 19
click at [365, 66] on div "Custom" at bounding box center [329, 68] width 474 height 17
click at [338, 94] on div "Select All" at bounding box center [329, 101] width 456 height 19
click at [417, 184] on icon "button" at bounding box center [420, 183] width 6 height 6
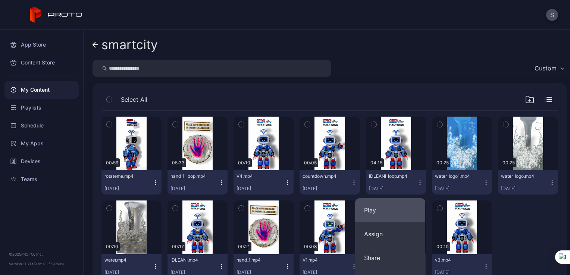
click at [372, 207] on button "Play" at bounding box center [390, 210] width 70 height 24
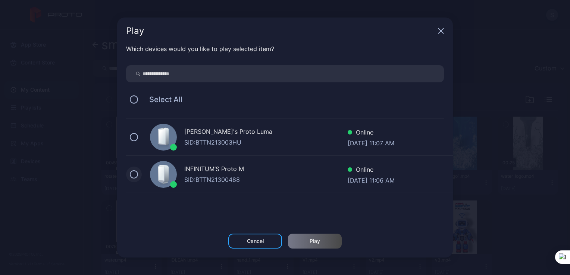
click at [133, 175] on button at bounding box center [134, 174] width 8 height 8
click at [313, 245] on div "Play" at bounding box center [315, 241] width 54 height 15
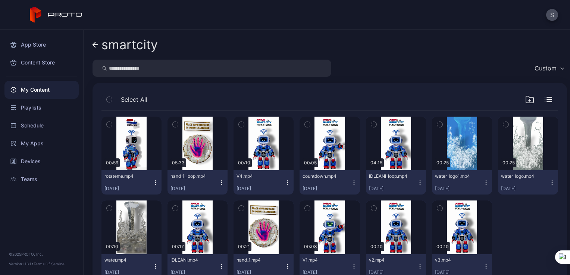
click at [222, 184] on icon "button" at bounding box center [222, 184] width 0 height 0
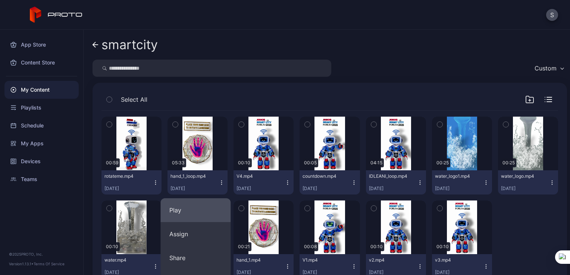
click at [198, 216] on button "Play" at bounding box center [195, 210] width 70 height 24
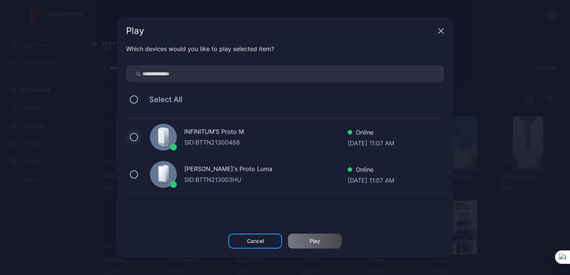
click at [130, 138] on button at bounding box center [134, 137] width 8 height 8
click at [300, 242] on div "Play" at bounding box center [315, 241] width 54 height 15
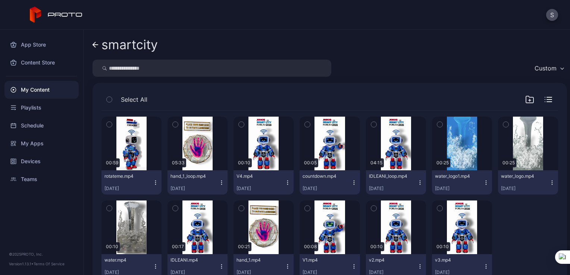
click at [417, 183] on icon "button" at bounding box center [420, 183] width 6 height 6
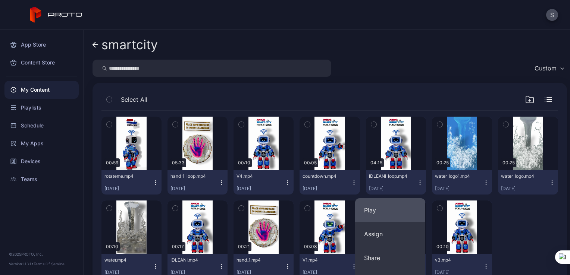
click at [392, 206] on button "Play" at bounding box center [390, 210] width 70 height 24
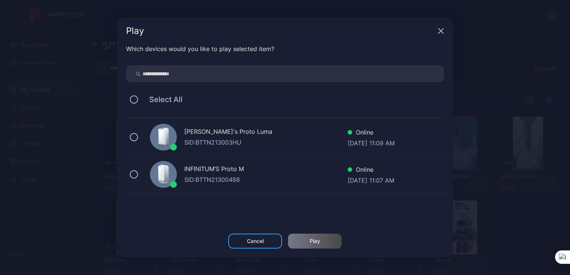
drag, startPoint x: 139, startPoint y: 176, endPoint x: 236, endPoint y: 217, distance: 105.8
click at [140, 176] on div "INFINITUM’S Proto M SID: BTTN21300488 Online [DATE] 11:07 AM" at bounding box center [289, 174] width 327 height 37
click at [309, 240] on div "Play" at bounding box center [315, 241] width 54 height 15
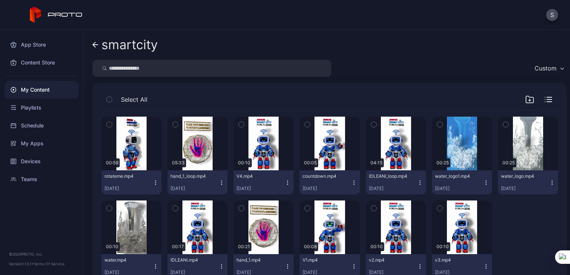
click at [219, 185] on icon "button" at bounding box center [222, 183] width 6 height 6
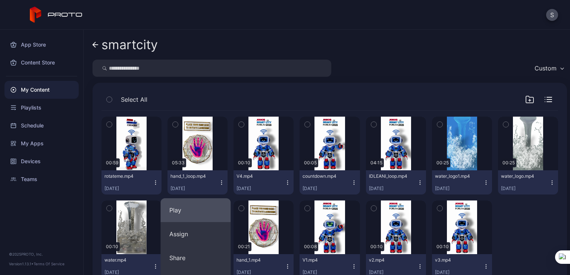
click at [196, 217] on button "Play" at bounding box center [195, 210] width 70 height 24
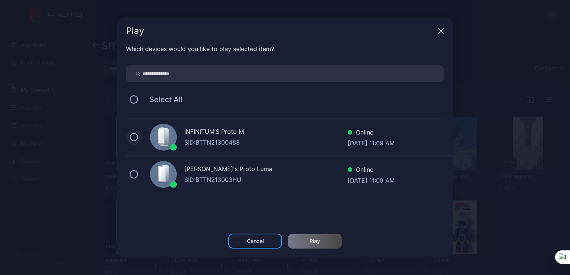
click at [131, 139] on button at bounding box center [134, 137] width 8 height 8
click at [303, 243] on div "Play" at bounding box center [315, 241] width 54 height 15
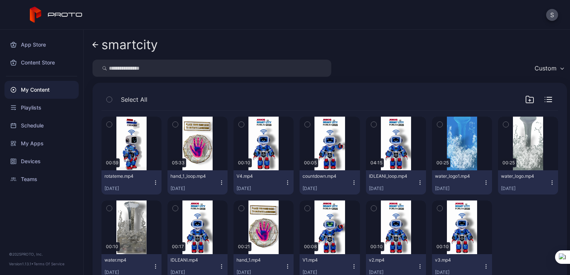
click at [285, 185] on icon "button" at bounding box center [288, 183] width 6 height 6
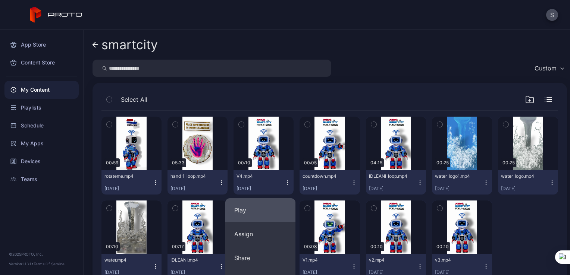
click at [264, 210] on button "Play" at bounding box center [260, 210] width 70 height 24
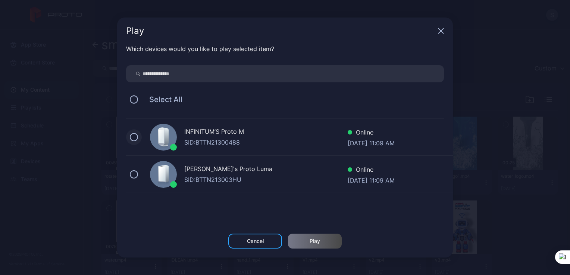
click at [135, 138] on button at bounding box center [134, 137] width 8 height 8
click at [308, 242] on div "Play" at bounding box center [315, 241] width 54 height 15
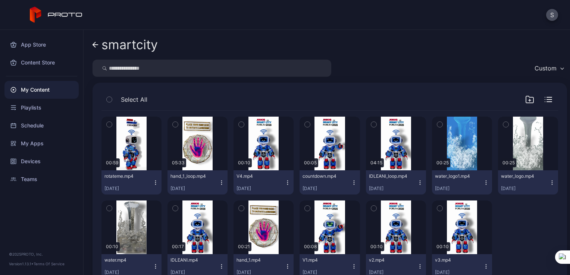
click at [351, 181] on icon "button" at bounding box center [354, 183] width 6 height 6
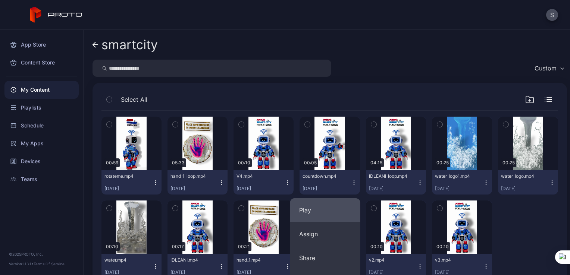
click at [313, 210] on button "Play" at bounding box center [325, 210] width 70 height 24
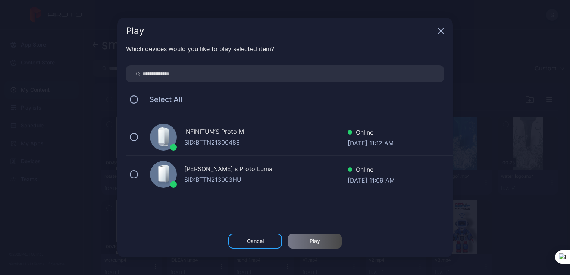
click at [139, 136] on div "INFINITUM’S Proto M SID: BTTN21300488 Online [DATE] 11:12 AM" at bounding box center [289, 137] width 327 height 37
click at [304, 239] on div "Play" at bounding box center [315, 241] width 54 height 15
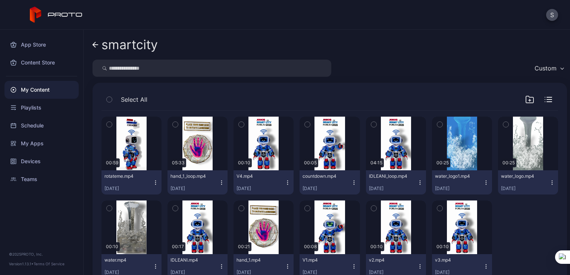
click at [351, 181] on icon "button" at bounding box center [354, 183] width 6 height 6
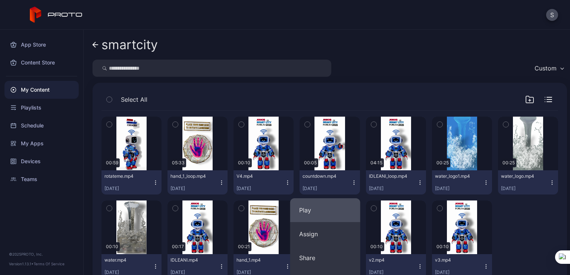
click at [308, 208] on button "Play" at bounding box center [325, 210] width 70 height 24
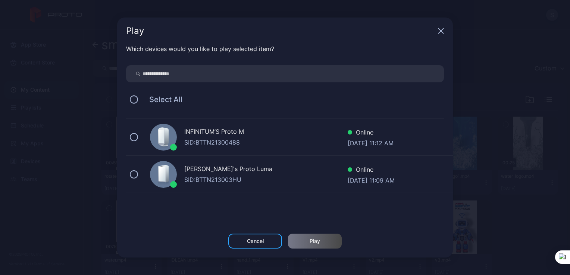
drag, startPoint x: 134, startPoint y: 139, endPoint x: 158, endPoint y: 154, distance: 28.3
click at [142, 144] on div "INFINITUM’S Proto M SID: BTTN21300488 Online [DATE] 11:12 AM" at bounding box center [289, 137] width 327 height 37
click at [291, 247] on div "Play" at bounding box center [315, 241] width 54 height 15
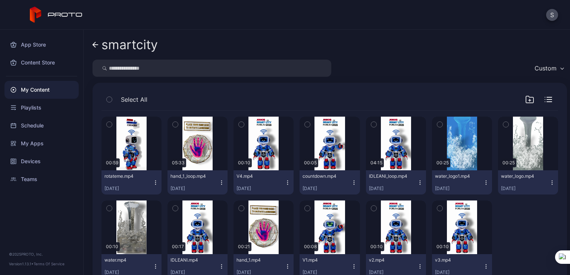
click at [153, 185] on icon "button" at bounding box center [156, 183] width 6 height 6
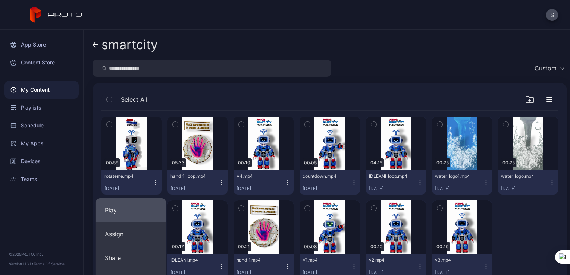
click at [142, 202] on button "Play" at bounding box center [131, 210] width 70 height 24
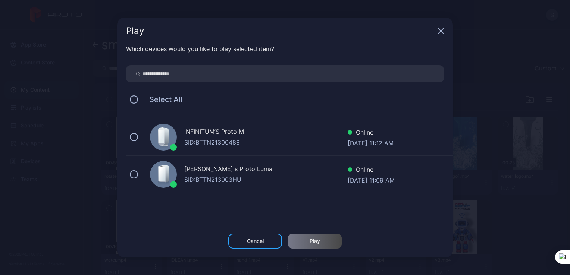
click at [129, 141] on div "INFINITUM’S Proto M SID: BTTN21300488 Online [DATE] 11:12 AM" at bounding box center [289, 137] width 327 height 37
click at [307, 240] on div "Play" at bounding box center [315, 241] width 54 height 15
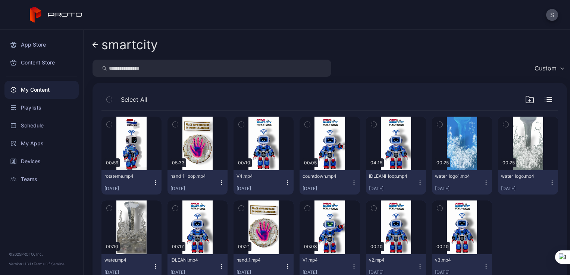
click at [417, 183] on icon "button" at bounding box center [420, 183] width 6 height 6
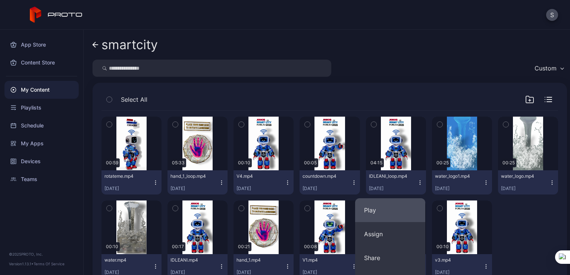
click at [363, 213] on button "Play" at bounding box center [390, 210] width 70 height 24
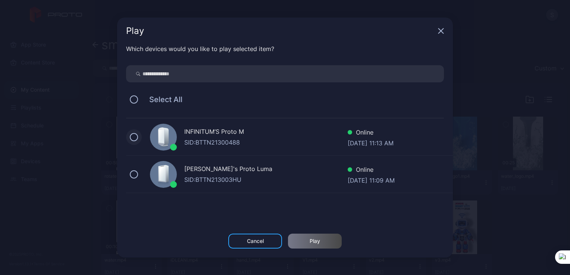
click at [134, 136] on button at bounding box center [134, 137] width 8 height 8
click at [304, 237] on div "Play" at bounding box center [315, 241] width 54 height 15
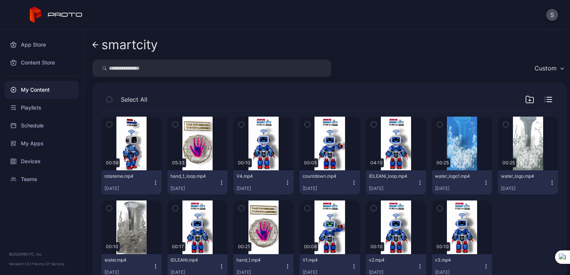
click at [417, 184] on icon "button" at bounding box center [420, 183] width 6 height 6
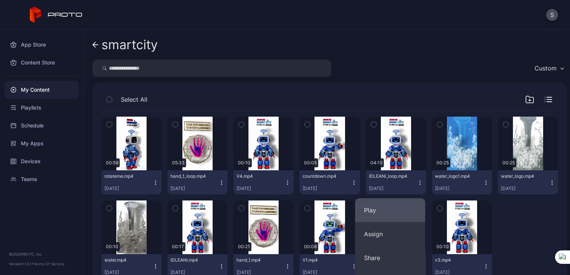
click at [381, 207] on button "Play" at bounding box center [390, 210] width 70 height 24
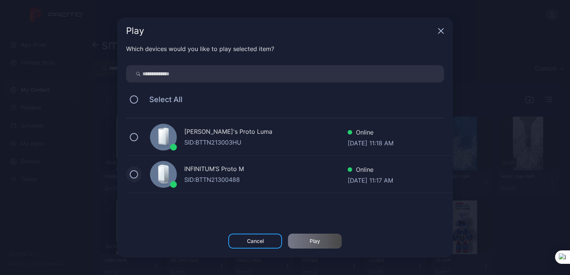
drag, startPoint x: 131, startPoint y: 173, endPoint x: 243, endPoint y: 227, distance: 123.9
click at [132, 173] on button at bounding box center [134, 174] width 8 height 8
click at [301, 242] on div "Play" at bounding box center [315, 241] width 54 height 15
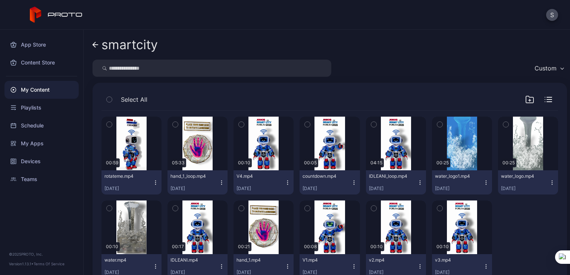
click at [417, 181] on icon "button" at bounding box center [420, 183] width 6 height 6
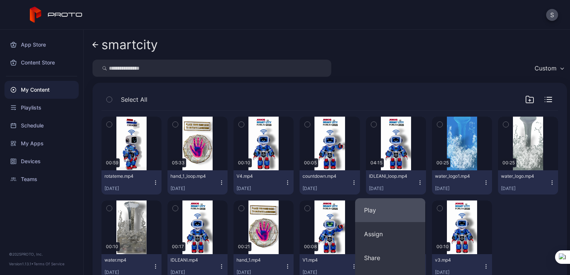
click at [392, 207] on button "Play" at bounding box center [390, 210] width 70 height 24
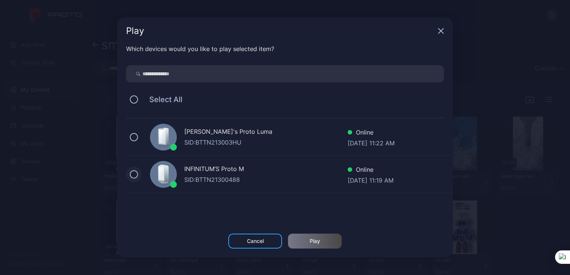
click at [136, 175] on button at bounding box center [134, 174] width 8 height 8
click at [313, 244] on div "Play" at bounding box center [315, 241] width 10 height 6
